Goal: Task Accomplishment & Management: Manage account settings

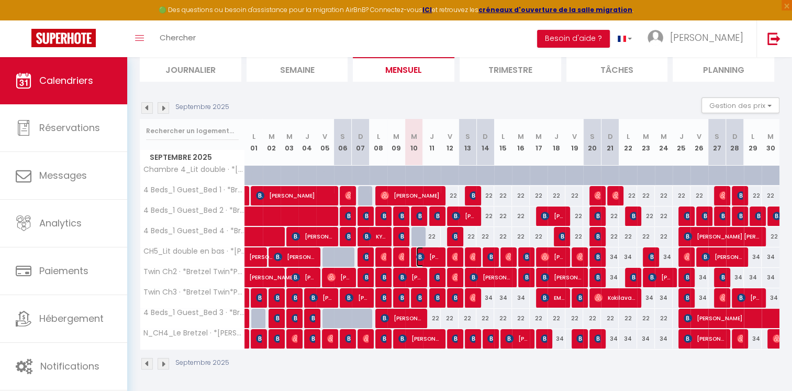
click at [426, 257] on span "[PERSON_NAME]" at bounding box center [428, 257] width 24 height 20
select select "OK"
select select "0"
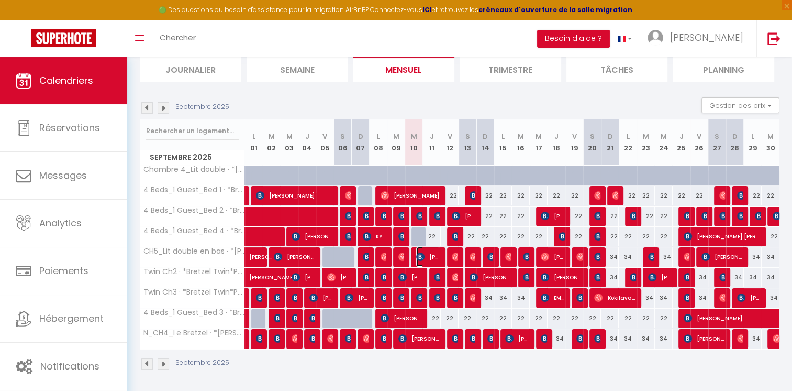
select select "1"
select select
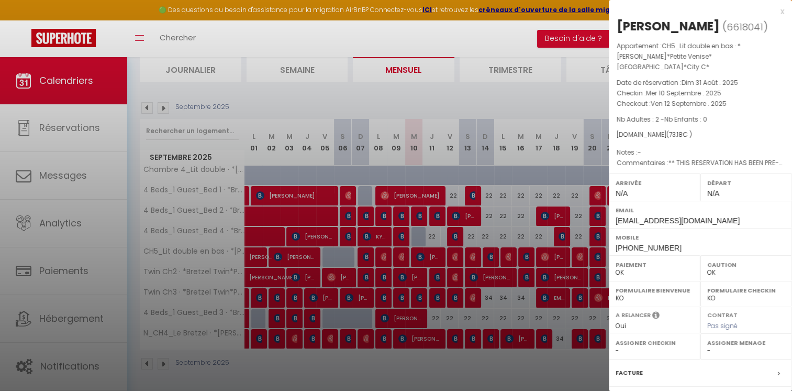
click at [396, 374] on div at bounding box center [396, 195] width 792 height 391
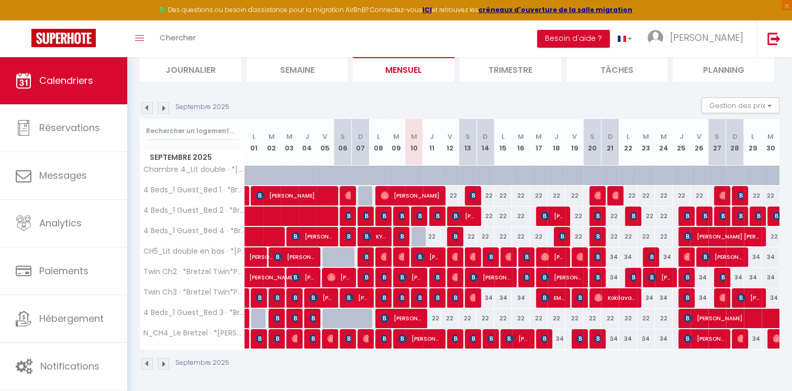
click at [414, 215] on div at bounding box center [420, 216] width 18 height 20
click at [419, 215] on img at bounding box center [420, 216] width 8 height 8
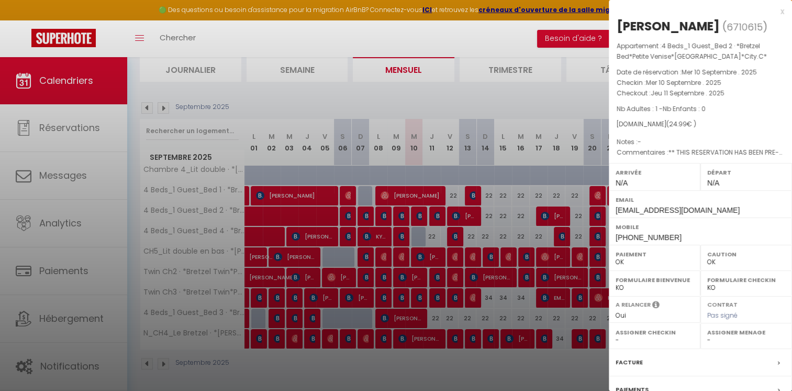
click at [418, 356] on div at bounding box center [396, 195] width 792 height 391
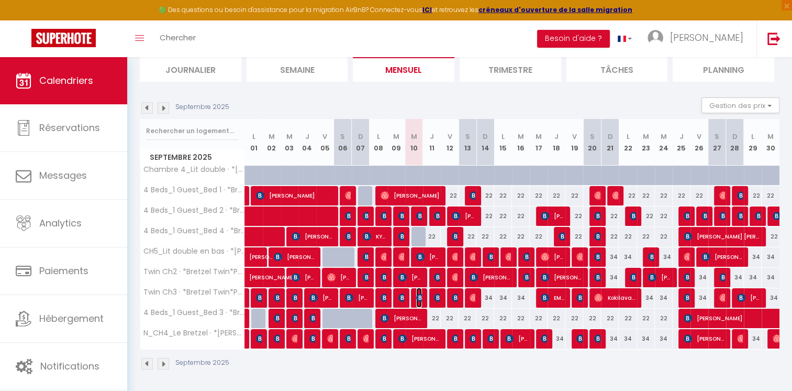
click at [421, 294] on img at bounding box center [420, 297] width 8 height 8
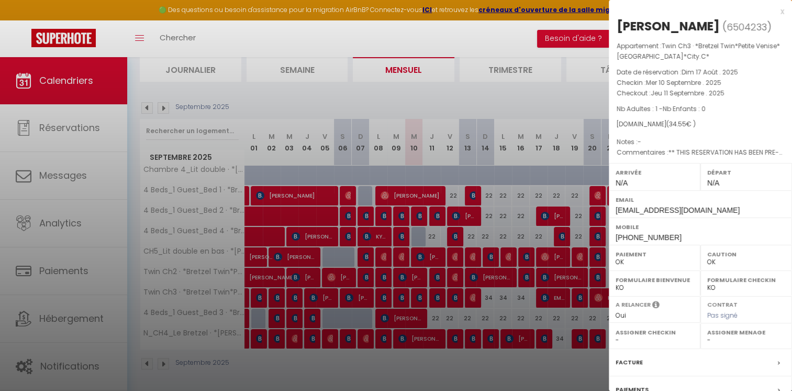
click at [451, 368] on div at bounding box center [396, 195] width 792 height 391
